Goal: Task Accomplishment & Management: Complete application form

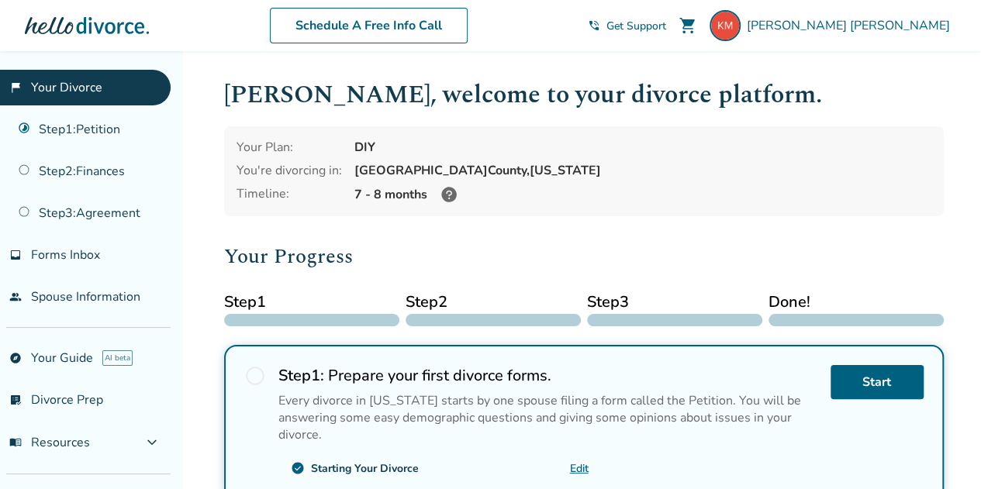
click at [70, 85] on link "flag_2 Your Divorce" at bounding box center [85, 88] width 171 height 36
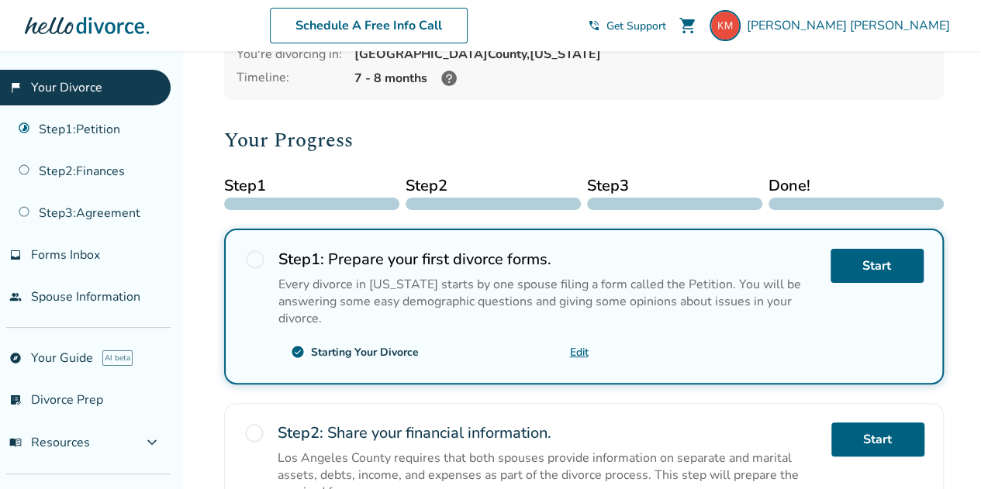
scroll to position [310, 0]
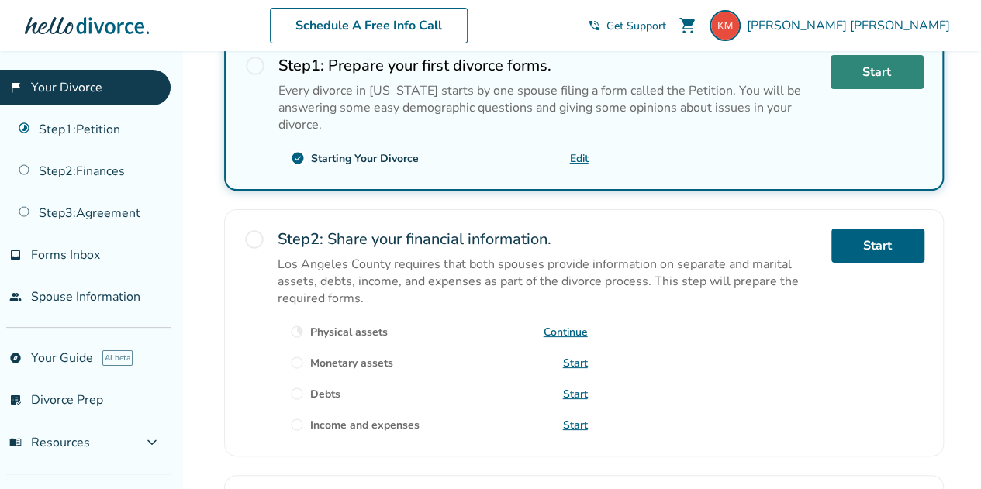
click at [865, 74] on link "Start" at bounding box center [876, 72] width 93 height 34
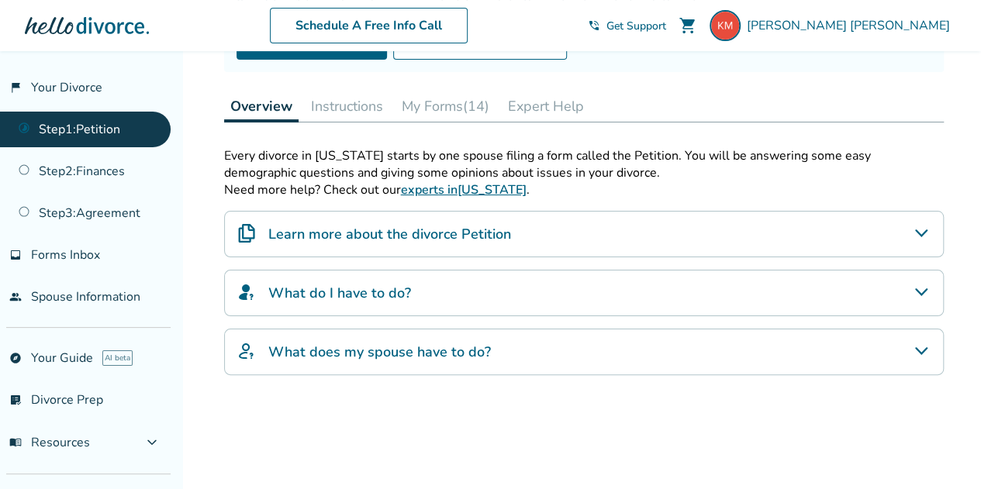
scroll to position [233, 0]
